Goal: Task Accomplishment & Management: Manage account settings

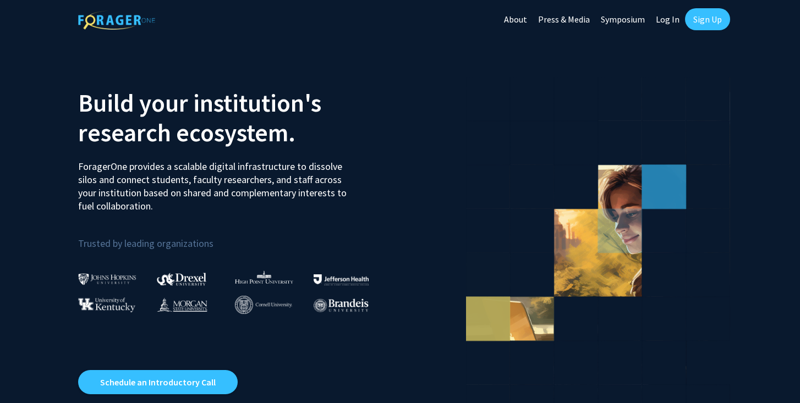
click at [667, 17] on link "Log In" at bounding box center [667, 19] width 35 height 39
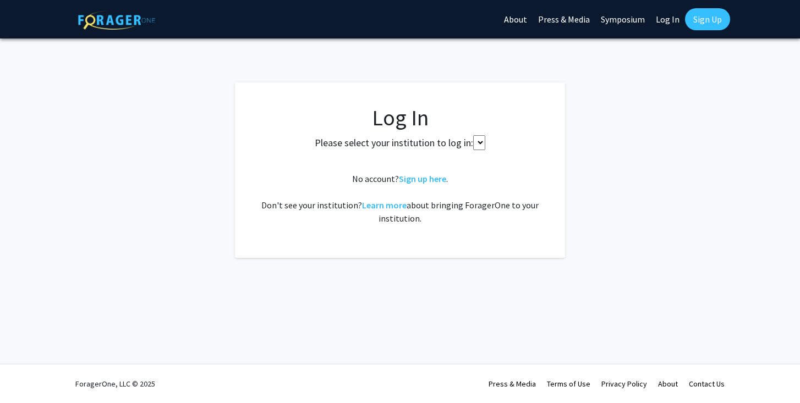
select select
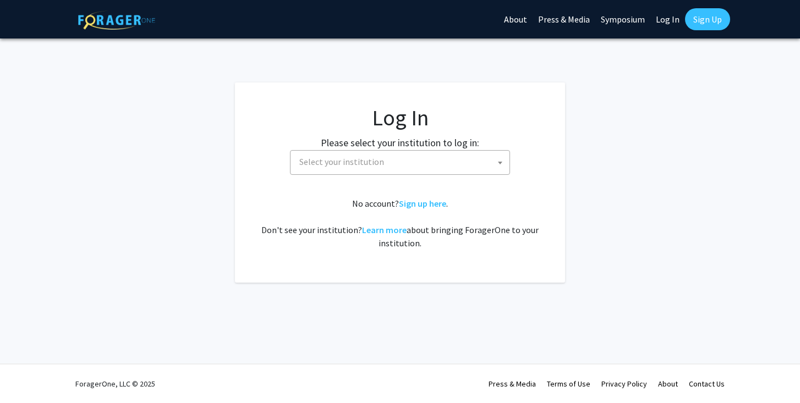
click at [437, 162] on span "Select your institution" at bounding box center [402, 162] width 215 height 23
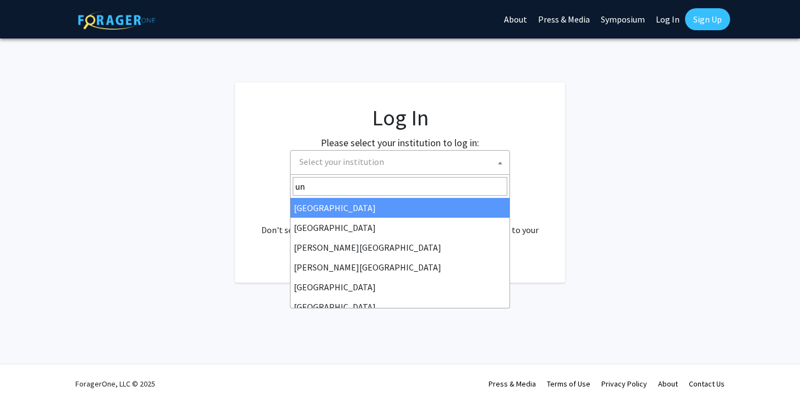
type input "u"
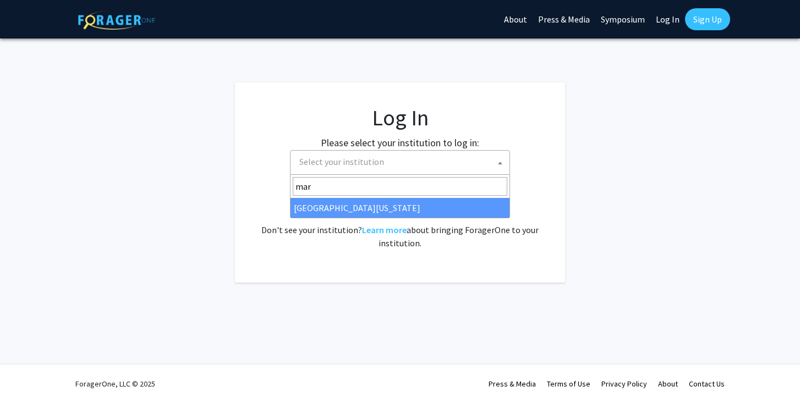
type input "mar"
select select "31"
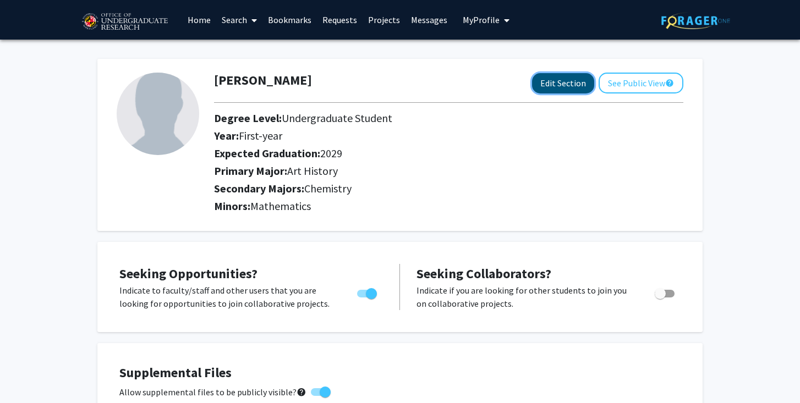
click at [561, 84] on button "Edit Section" at bounding box center [563, 83] width 62 height 20
select select "first-year"
select select "2029"
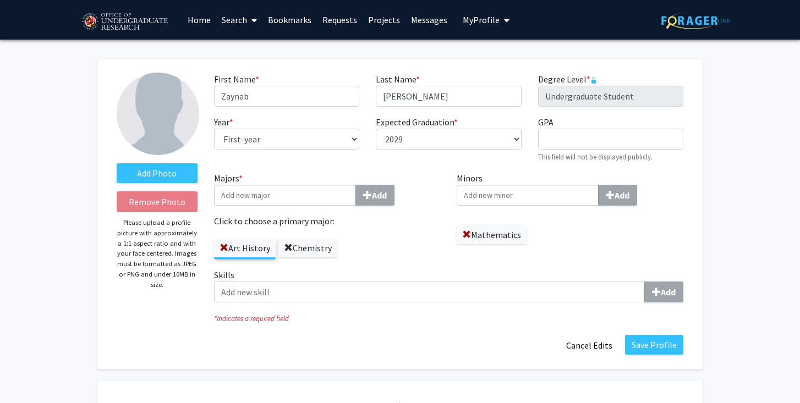
click at [284, 245] on span at bounding box center [288, 248] width 9 height 9
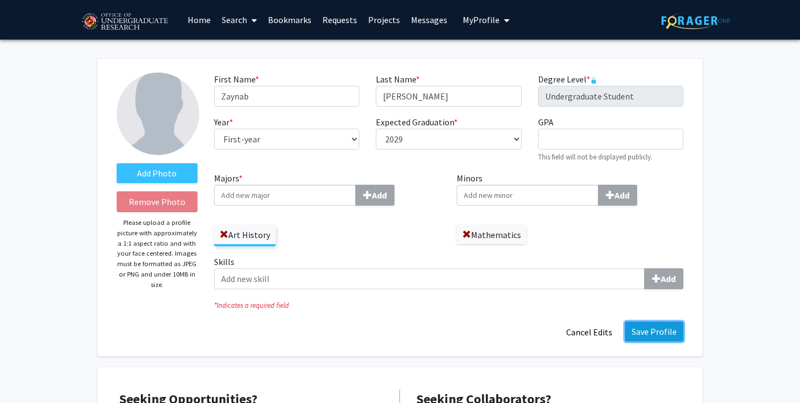
click at [661, 331] on button "Save Profile" at bounding box center [654, 332] width 58 height 20
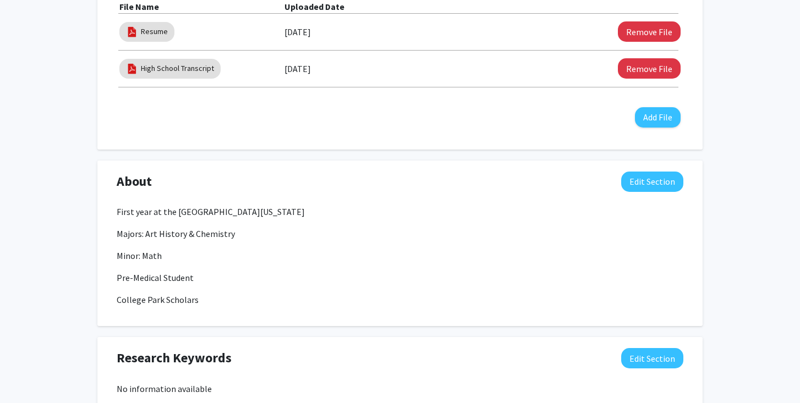
scroll to position [408, 0]
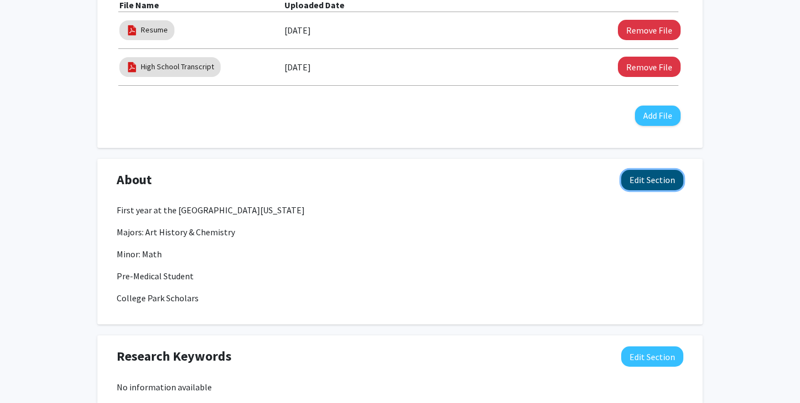
click at [645, 180] on button "Edit Section" at bounding box center [652, 180] width 62 height 20
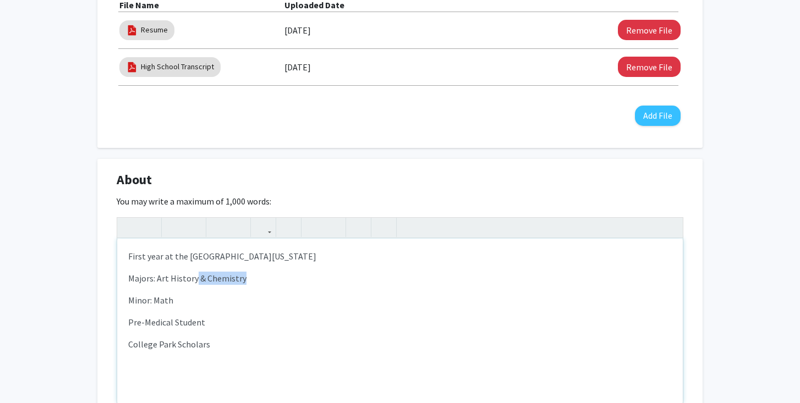
drag, startPoint x: 247, startPoint y: 277, endPoint x: 195, endPoint y: 280, distance: 51.8
click at [195, 280] on p "Majors: Art History & Chemistry" at bounding box center [400, 278] width 544 height 13
click at [151, 281] on p "Majors: Art History" at bounding box center [400, 278] width 544 height 13
type textarea "<p>First year at the University of Maryland - College Park</p><p>Major: Art His…"
click at [350, 173] on div "About Edit Section" at bounding box center [399, 182] width 583 height 25
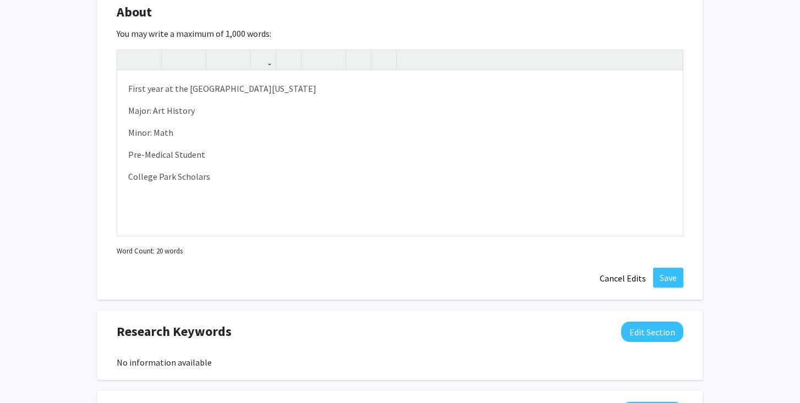
scroll to position [589, 0]
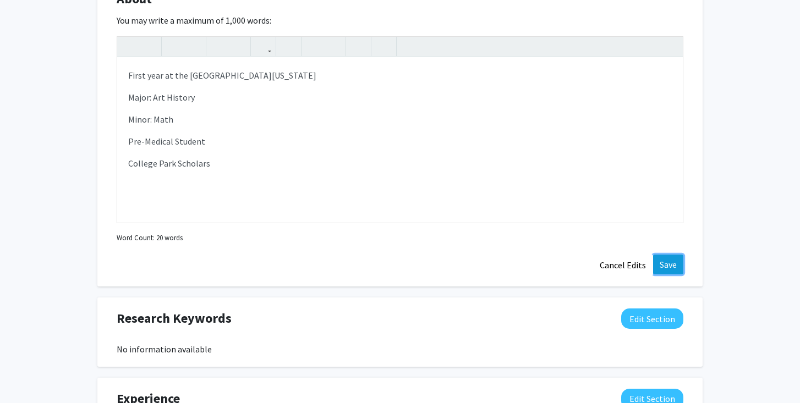
click at [667, 267] on button "Save" at bounding box center [668, 265] width 30 height 20
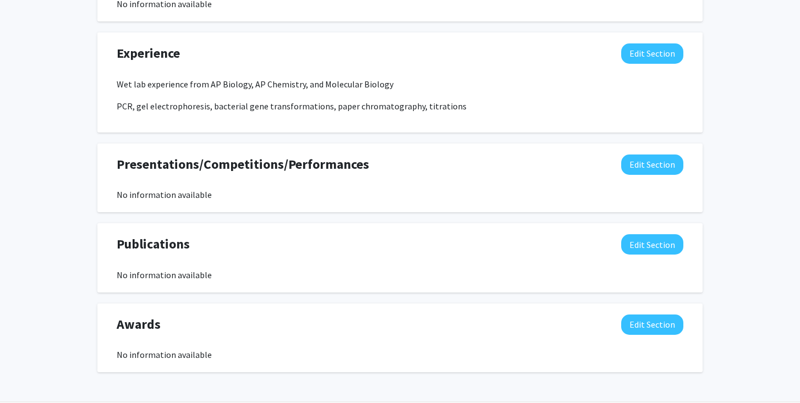
scroll to position [829, 0]
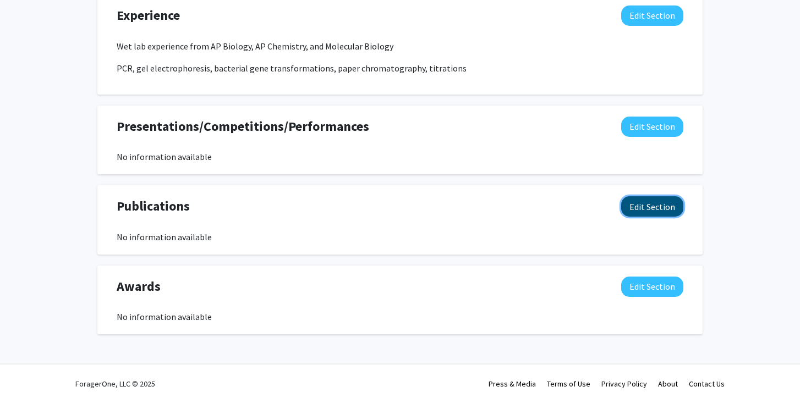
click at [658, 210] on button "Edit Section" at bounding box center [652, 206] width 62 height 20
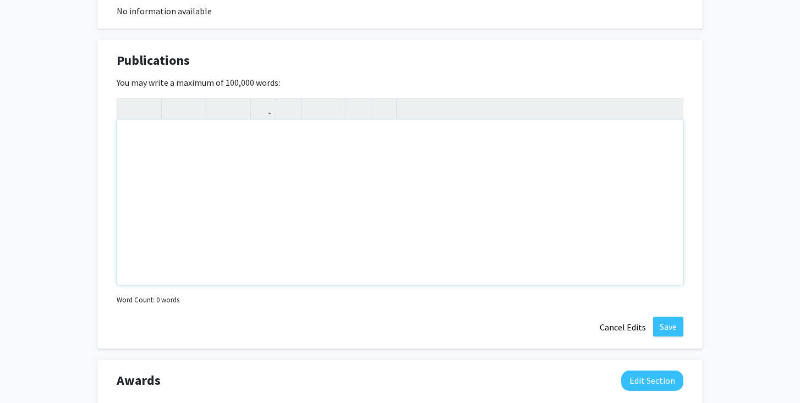
scroll to position [976, 0]
click at [627, 332] on button "Cancel Edits" at bounding box center [623, 326] width 61 height 21
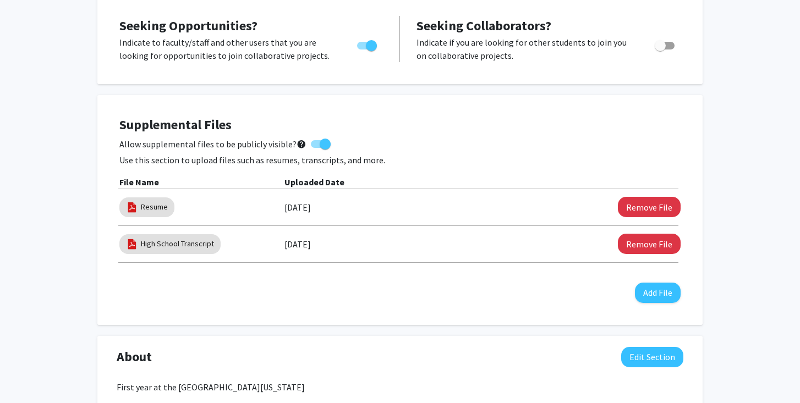
scroll to position [233, 0]
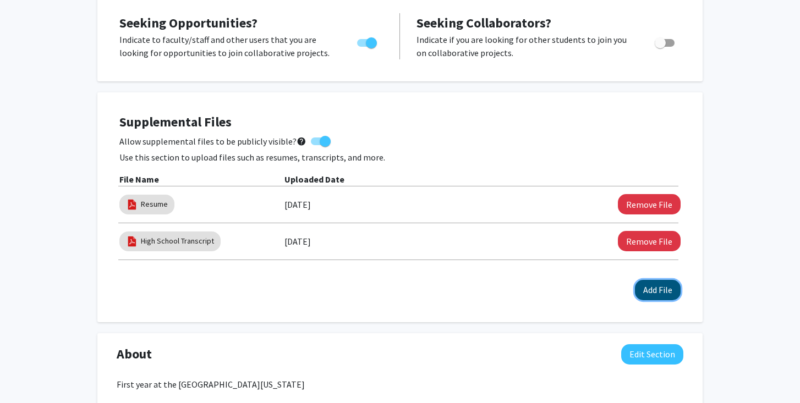
click at [664, 288] on button "Add File" at bounding box center [658, 290] width 46 height 20
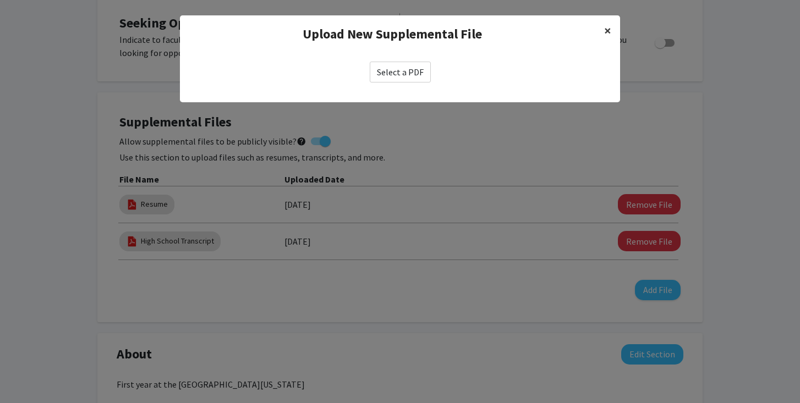
click at [605, 30] on span "×" at bounding box center [607, 30] width 7 height 17
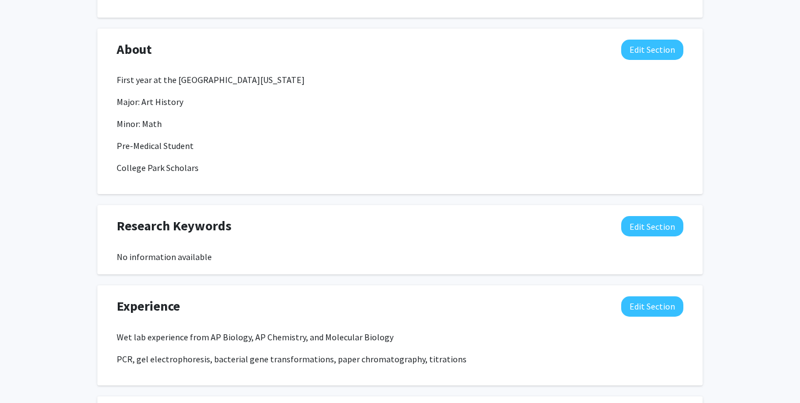
scroll to position [814, 0]
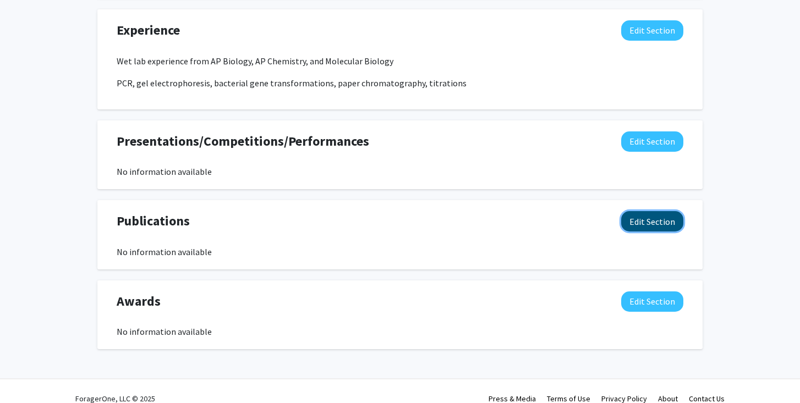
click at [656, 219] on button "Edit Section" at bounding box center [652, 221] width 62 height 20
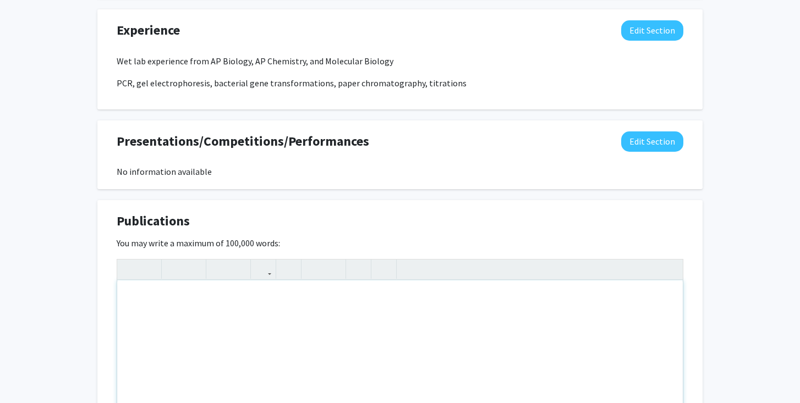
click at [158, 301] on div "Note to users with screen readers: Please deactivate our accessibility plugin f…" at bounding box center [400, 363] width 566 height 165
type textarea "<p>Pre-print: https://www.biorxiv.org/content/10.1101/2025.08.02.667047v1</p>"
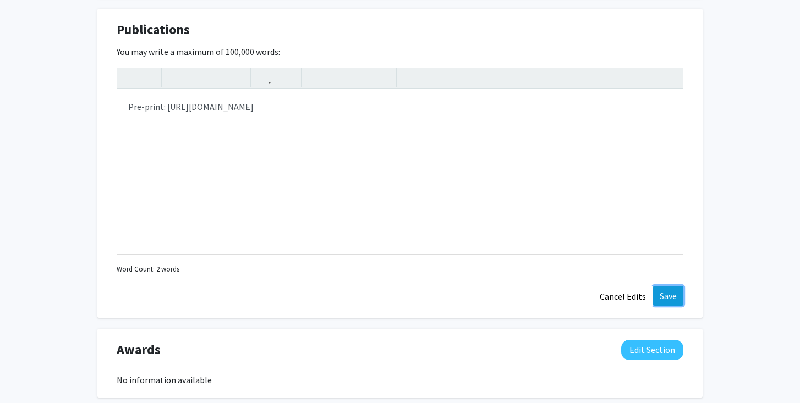
click at [673, 298] on button "Save" at bounding box center [668, 296] width 30 height 20
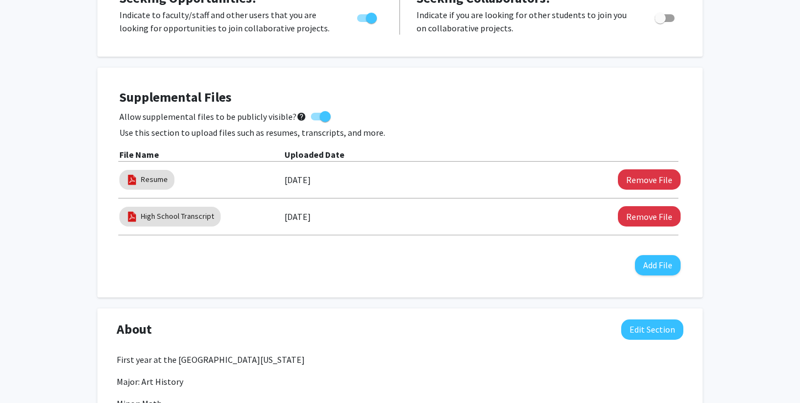
scroll to position [255, 0]
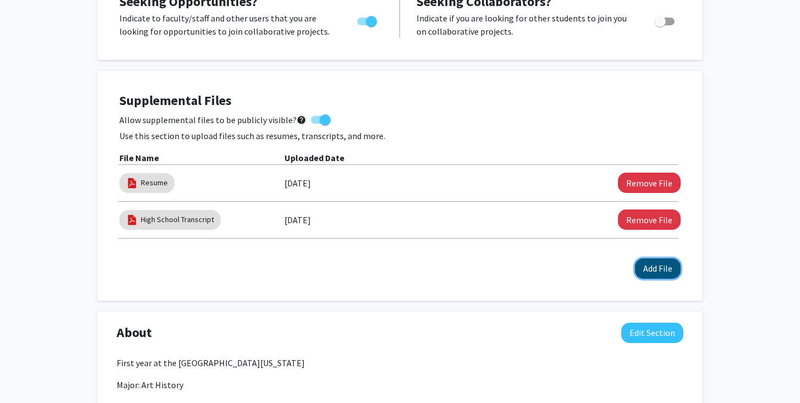
click at [663, 266] on button "Add File" at bounding box center [658, 269] width 46 height 20
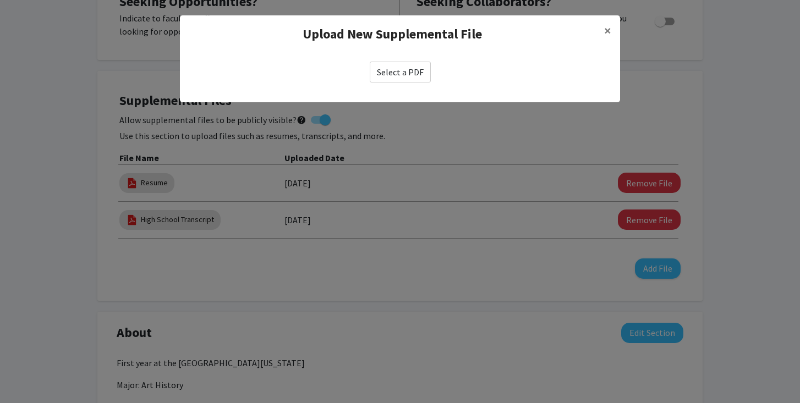
click at [408, 70] on label "Select a PDF" at bounding box center [400, 72] width 61 height 21
click at [0, 0] on input "Select a PDF" at bounding box center [0, 0] width 0 height 0
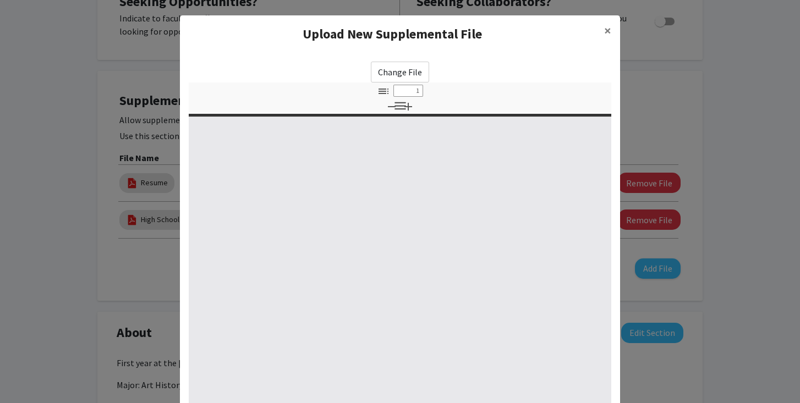
select select "custom"
type input "0"
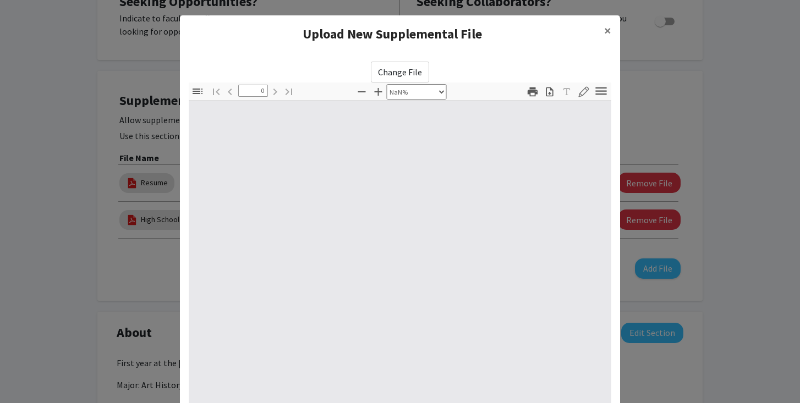
select select "auto"
type input "1"
select select "auto"
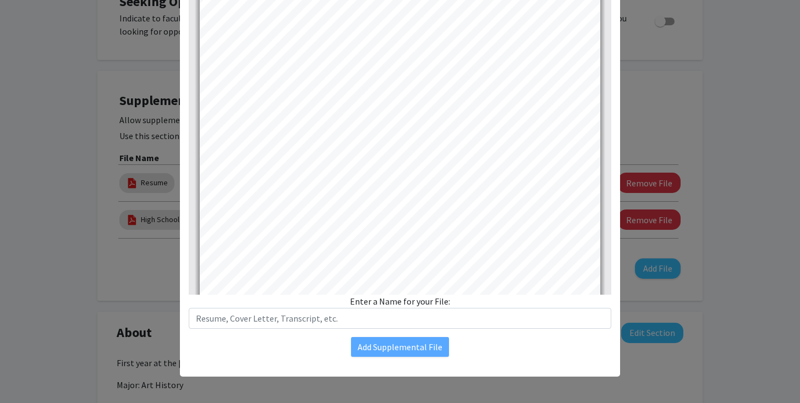
scroll to position [111, 0]
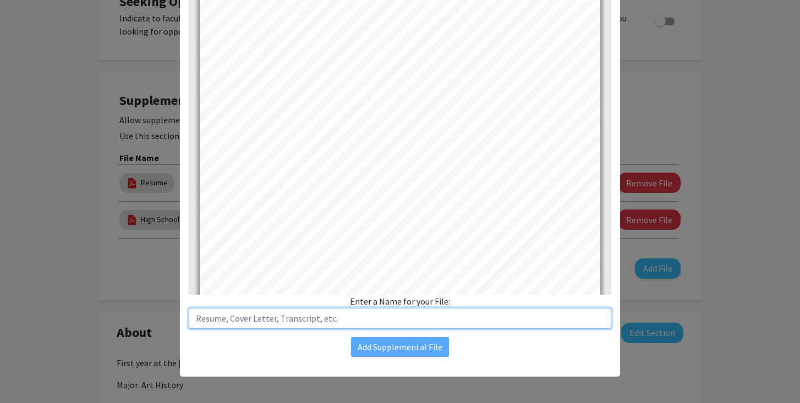
click at [274, 320] on input "text" at bounding box center [400, 318] width 423 height 21
type input "Pre-Print Publication on Combinational Therapies for Neurofibromatosis Type 1"
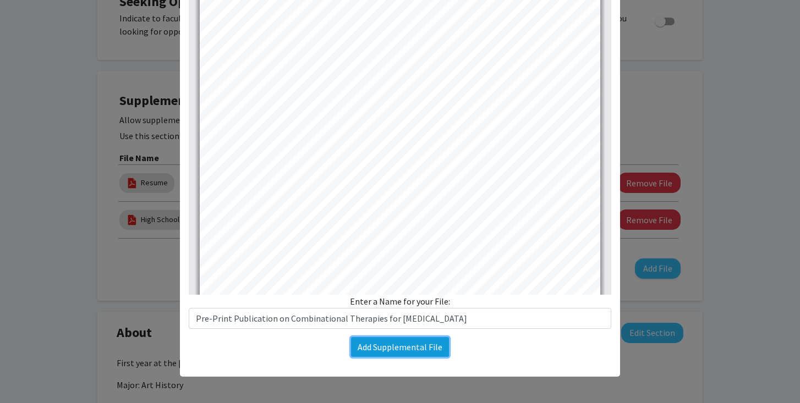
click at [383, 341] on button "Add Supplemental File" at bounding box center [400, 347] width 98 height 20
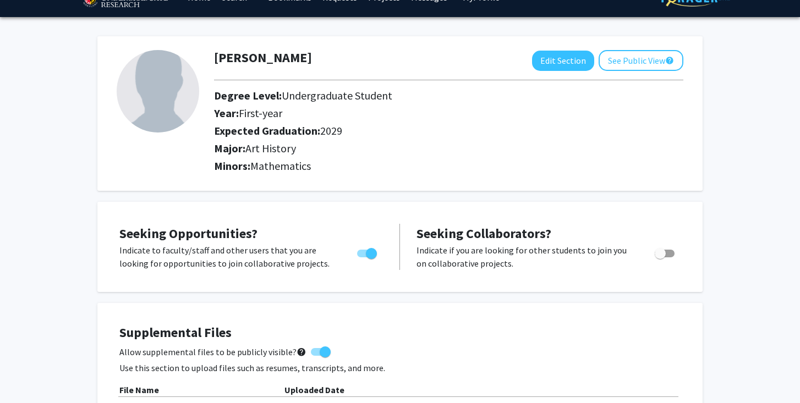
scroll to position [0, 0]
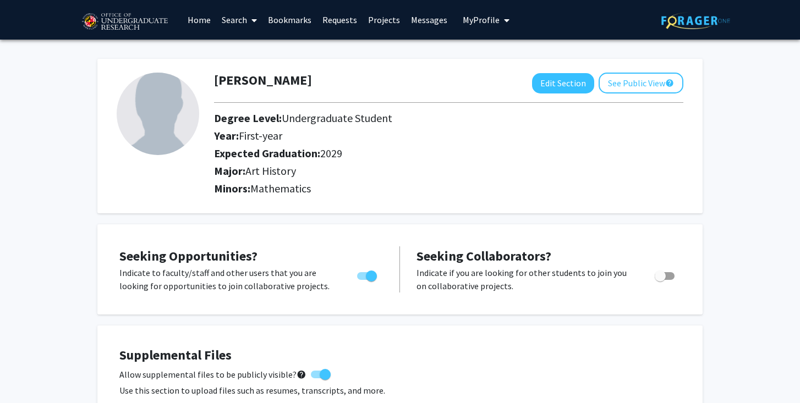
click at [239, 19] on link "Search" at bounding box center [239, 20] width 46 height 39
click at [258, 50] on span "Faculty/Staff" at bounding box center [256, 51] width 81 height 22
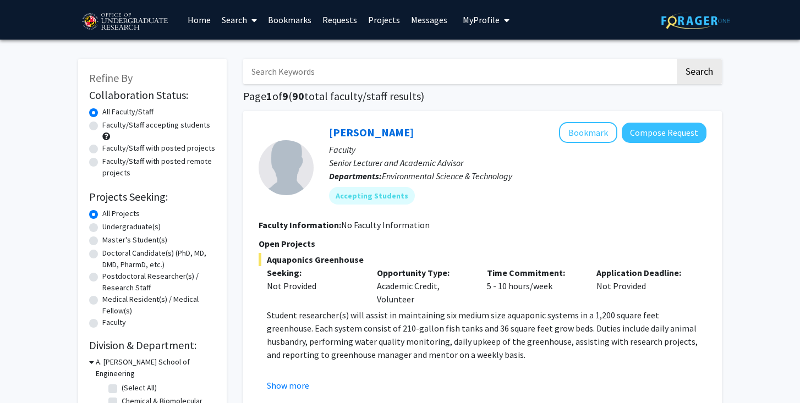
click at [127, 230] on label "Undergraduate(s)" at bounding box center [131, 227] width 58 height 12
click at [110, 228] on input "Undergraduate(s)" at bounding box center [105, 224] width 7 height 7
radio input "true"
click at [190, 125] on label "Faculty/Staff accepting students" at bounding box center [156, 125] width 108 height 12
click at [110, 125] on input "Faculty/Staff accepting students" at bounding box center [105, 122] width 7 height 7
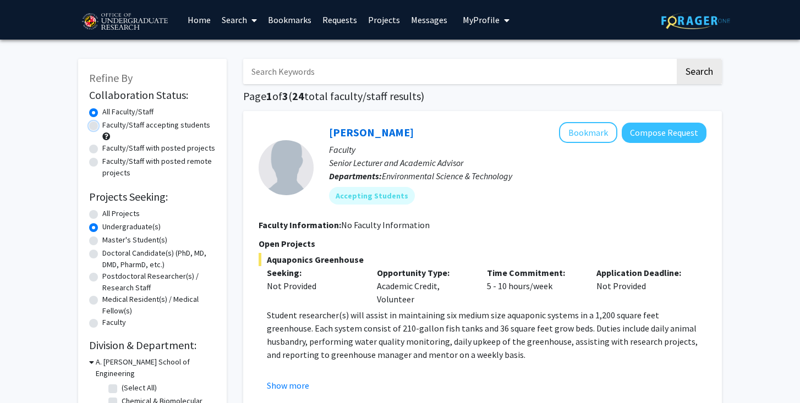
radio input "true"
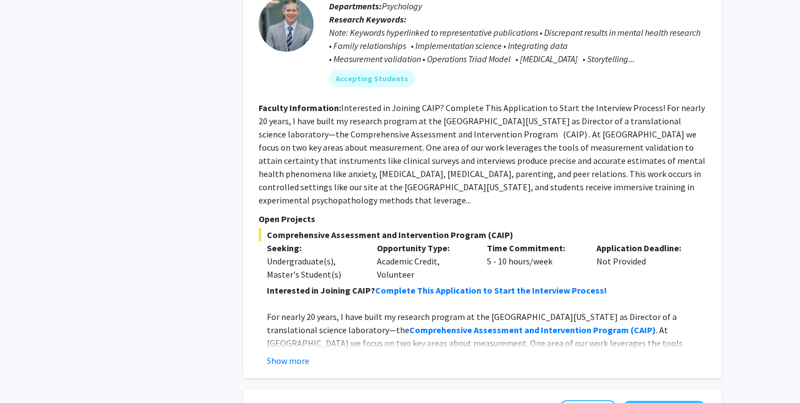
scroll to position [3635, 0]
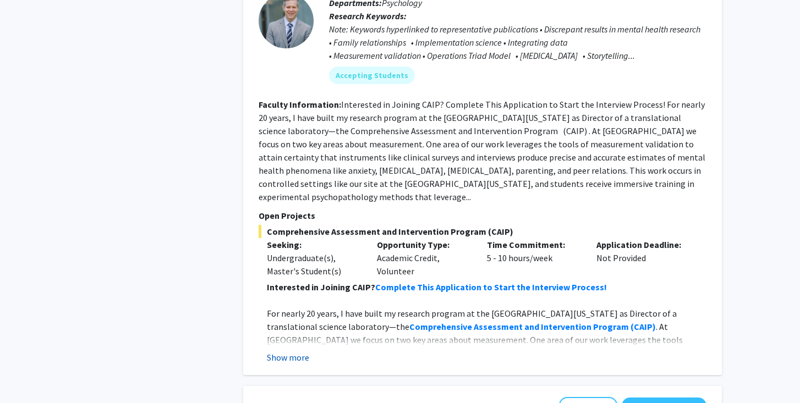
click at [287, 351] on button "Show more" at bounding box center [288, 357] width 42 height 13
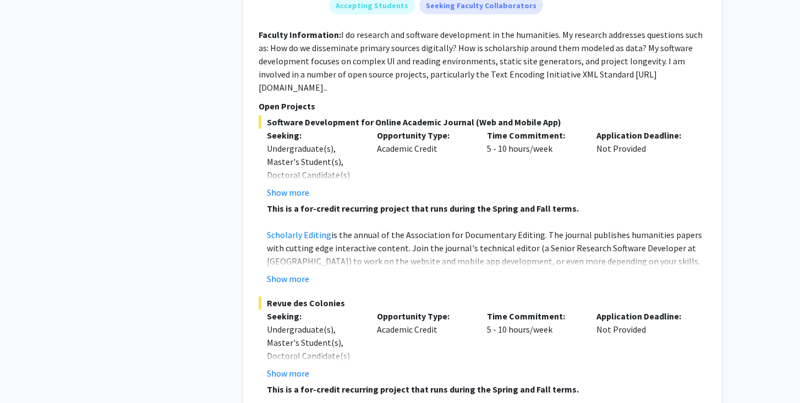
scroll to position [2906, 0]
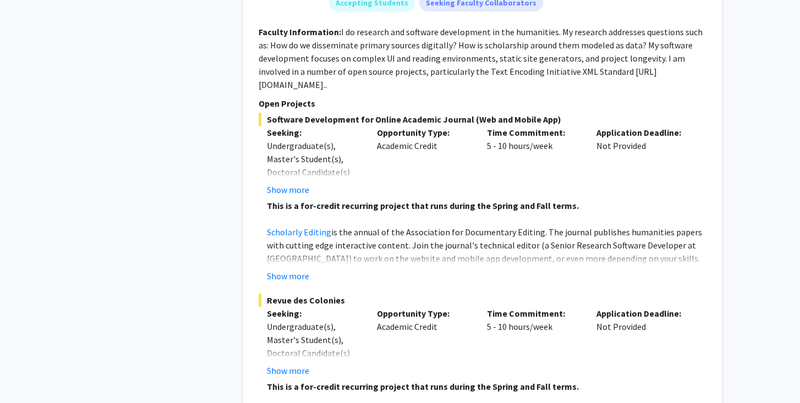
click at [527, 240] on fg-read-more "This is a for-credit recurring project that runs during the Spring and Fall ter…" at bounding box center [483, 241] width 448 height 84
